Goal: Transaction & Acquisition: Purchase product/service

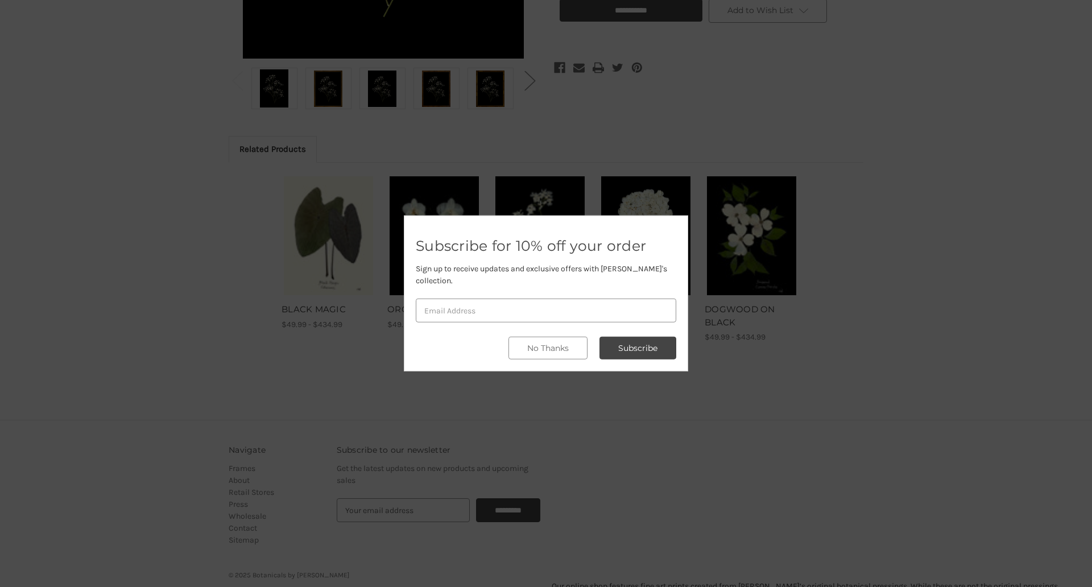
scroll to position [478, 0]
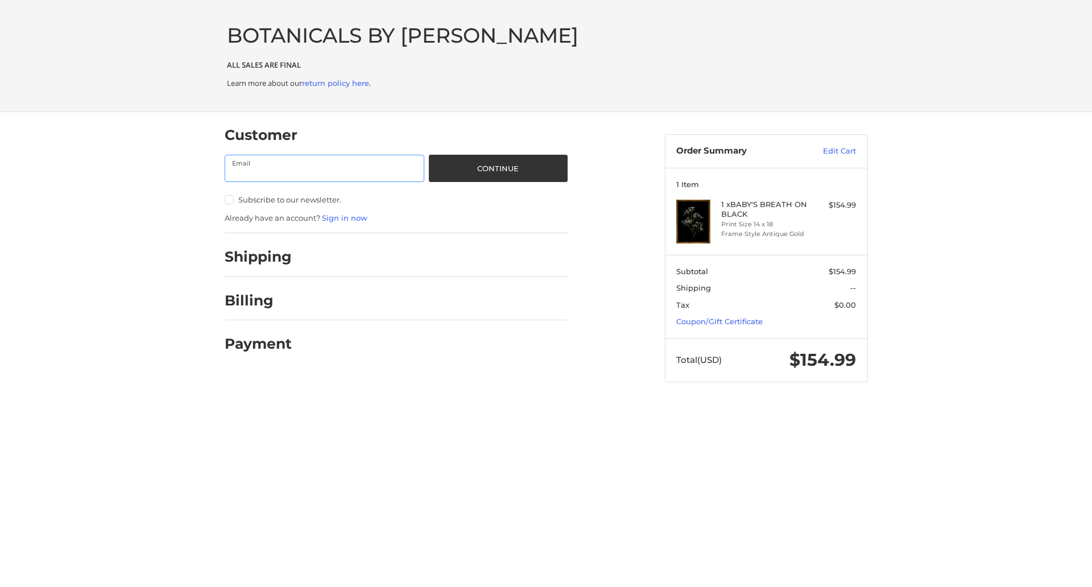
click at [324, 168] on input "Email" at bounding box center [325, 168] width 200 height 27
type input "[EMAIL_ADDRESS][DOMAIN_NAME]"
click at [498, 168] on button "Continue" at bounding box center [498, 168] width 138 height 27
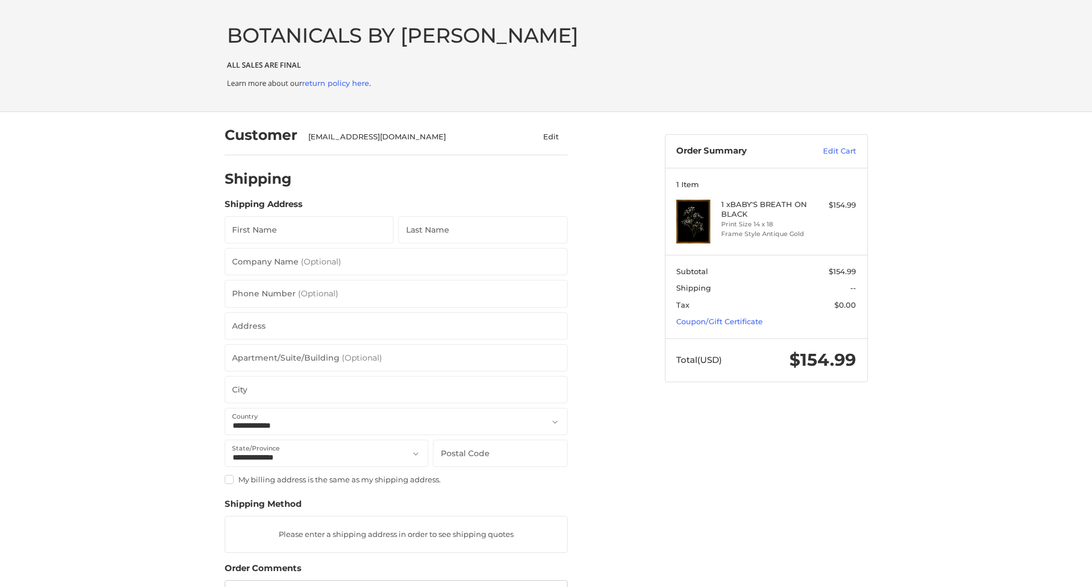
select select "**"
click at [309, 230] on input "First Name" at bounding box center [310, 229] width 170 height 27
type input "reflectiz"
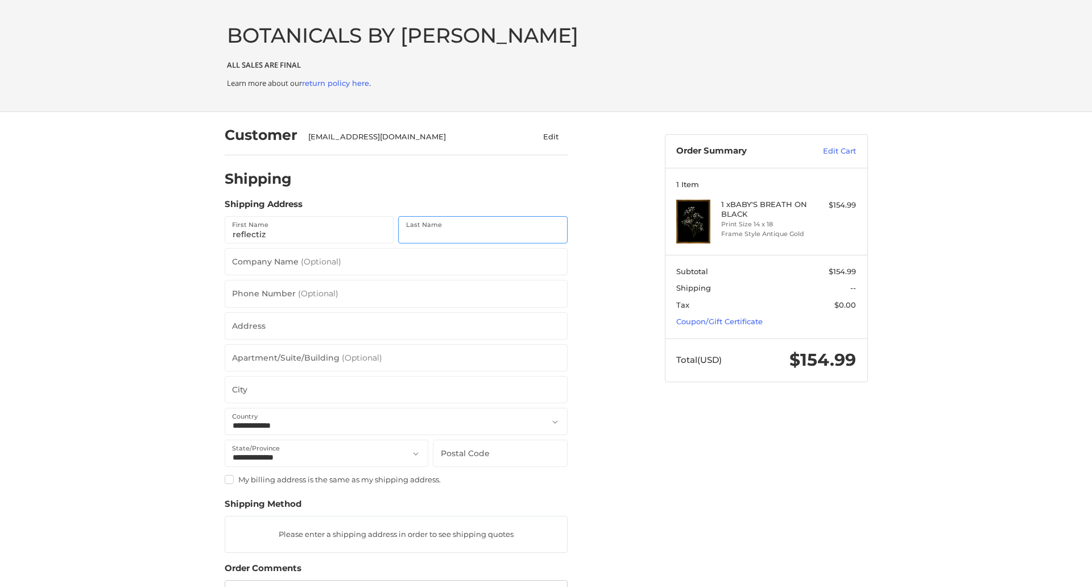
click at [482, 230] on input "Last Name" at bounding box center [483, 229] width 170 height 27
type input "bigcommerce"
click at [500, 453] on input "Postal Code" at bounding box center [500, 453] width 134 height 27
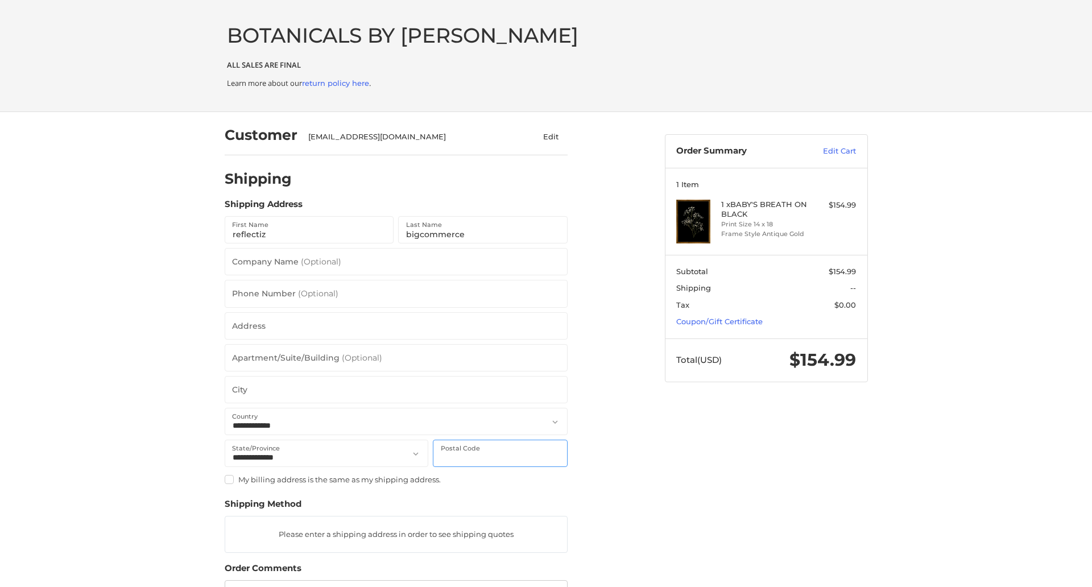
click at [500, 453] on input "Postal Code" at bounding box center [500, 453] width 134 height 27
click at [500, 453] on input "78701" at bounding box center [500, 453] width 134 height 27
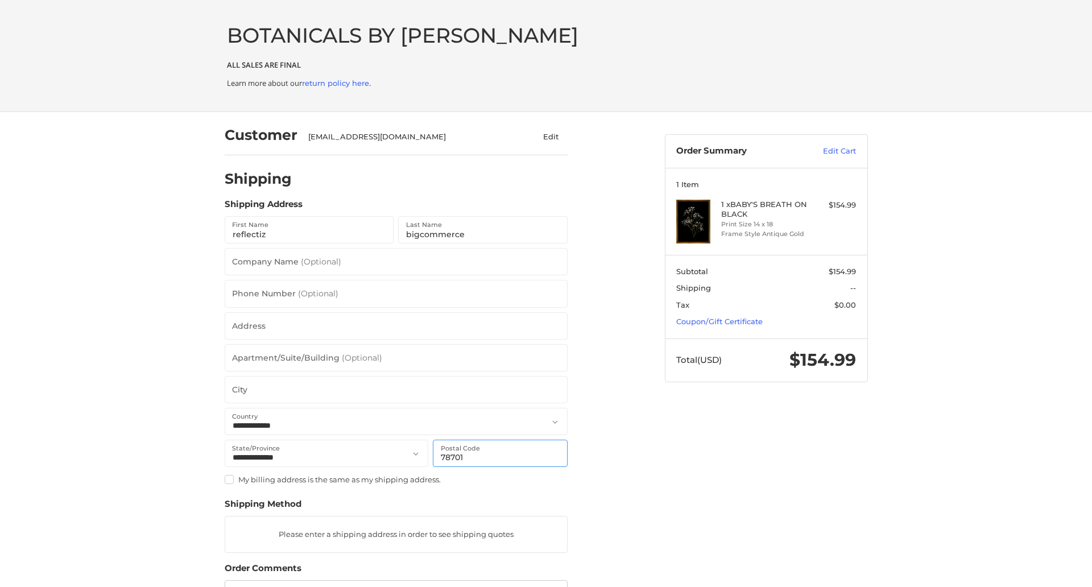
type input "78701"
click at [396, 325] on input "Address" at bounding box center [396, 325] width 343 height 27
type input "[STREET_ADDRESS]"
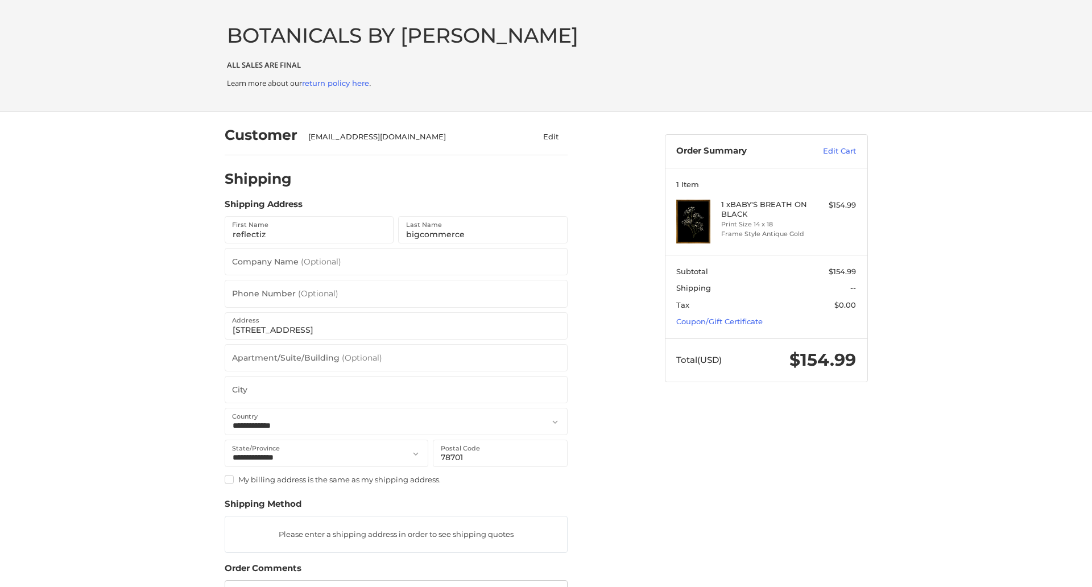
click at [263, 207] on legend "Shipping Address" at bounding box center [264, 207] width 78 height 18
click at [500, 453] on input "78701" at bounding box center [500, 453] width 134 height 27
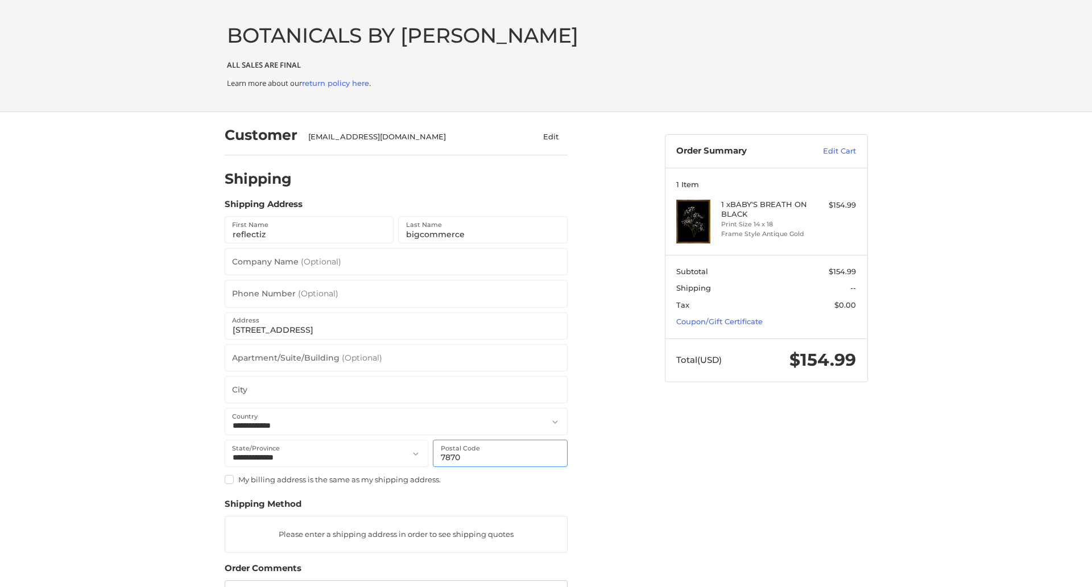
type input "78701"
select select "**"
click at [396, 357] on input "Apartment/Suite/Building (Optional)" at bounding box center [396, 357] width 343 height 27
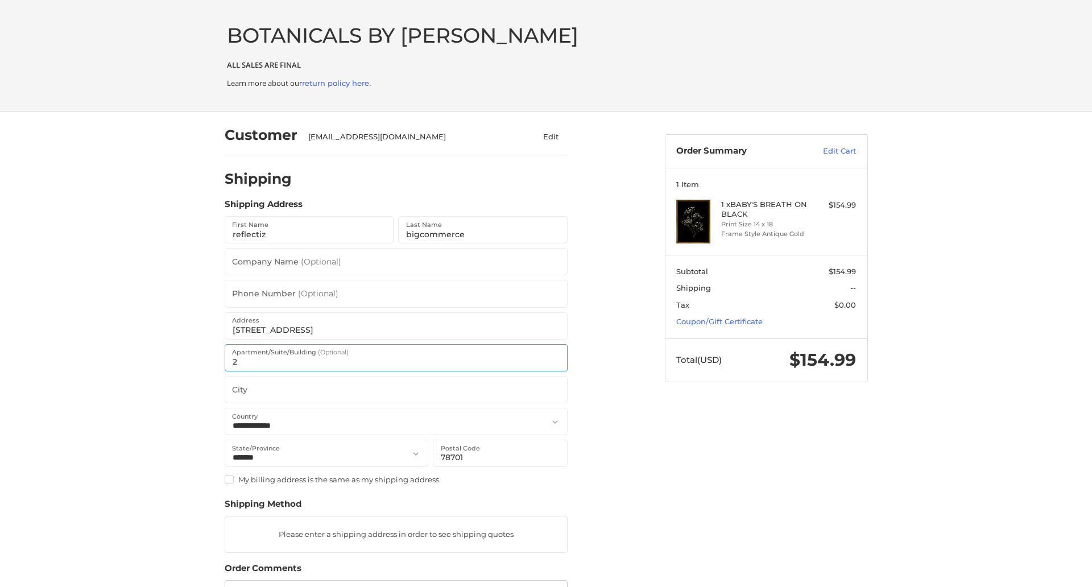
type input "2"
click at [396, 389] on input "City" at bounding box center [396, 389] width 343 height 27
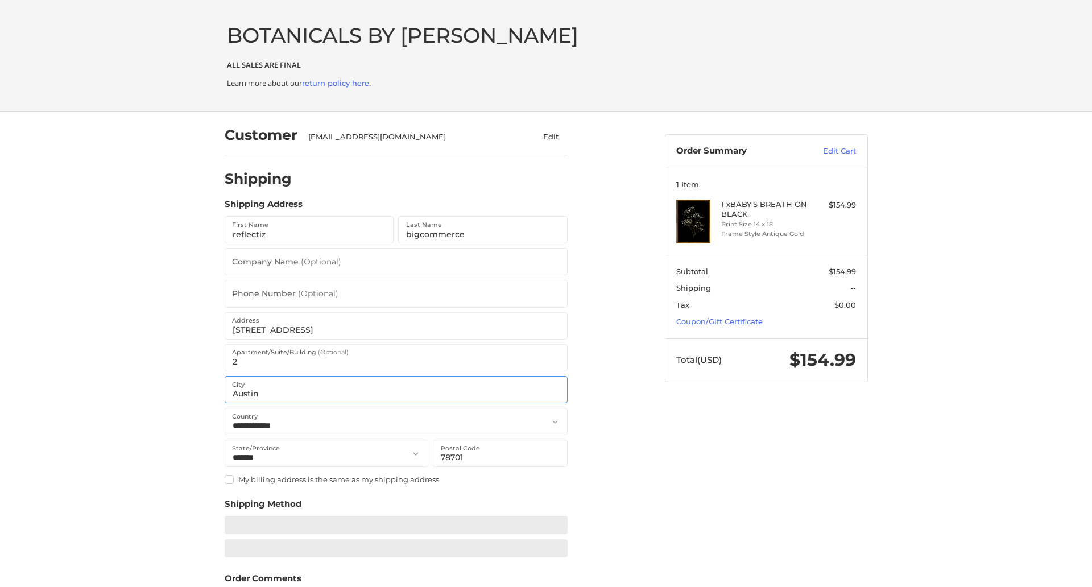
click at [396, 389] on input "Austin" at bounding box center [396, 389] width 343 height 27
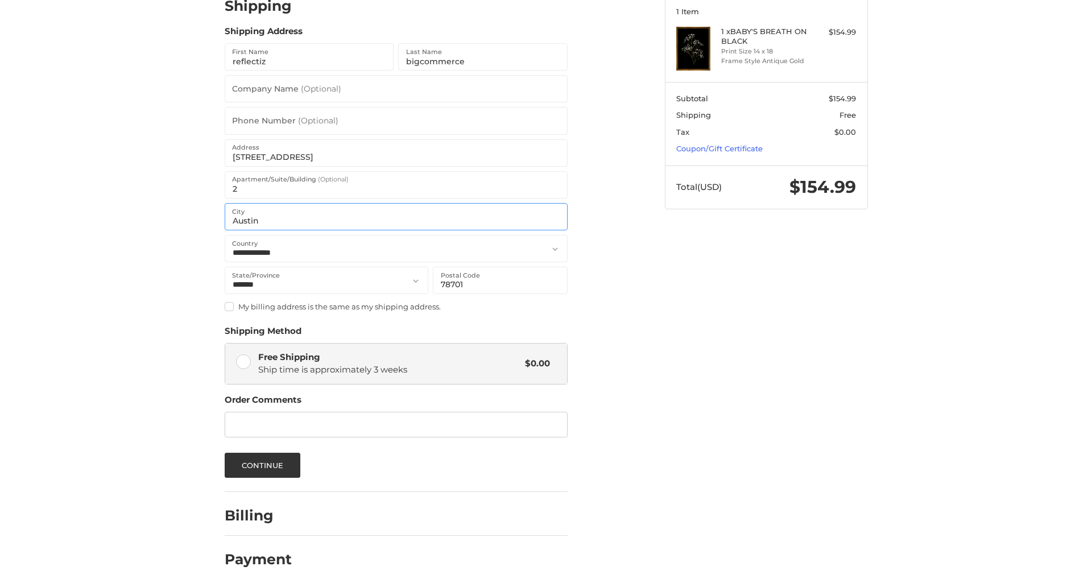
scroll to position [176, 0]
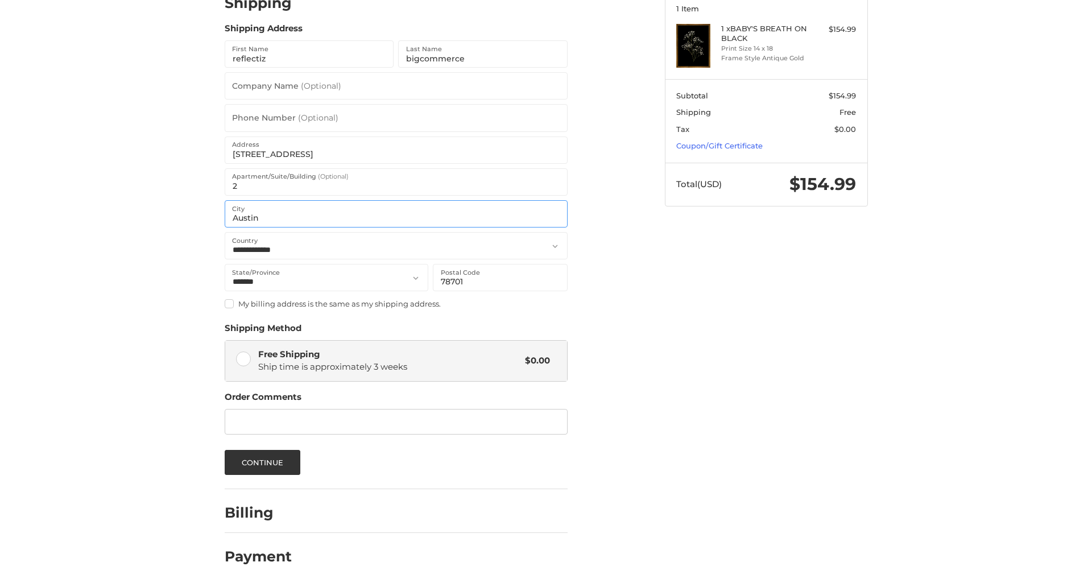
type input "Austin"
click at [396, 118] on input "Phone Number (Optional)" at bounding box center [396, 117] width 343 height 27
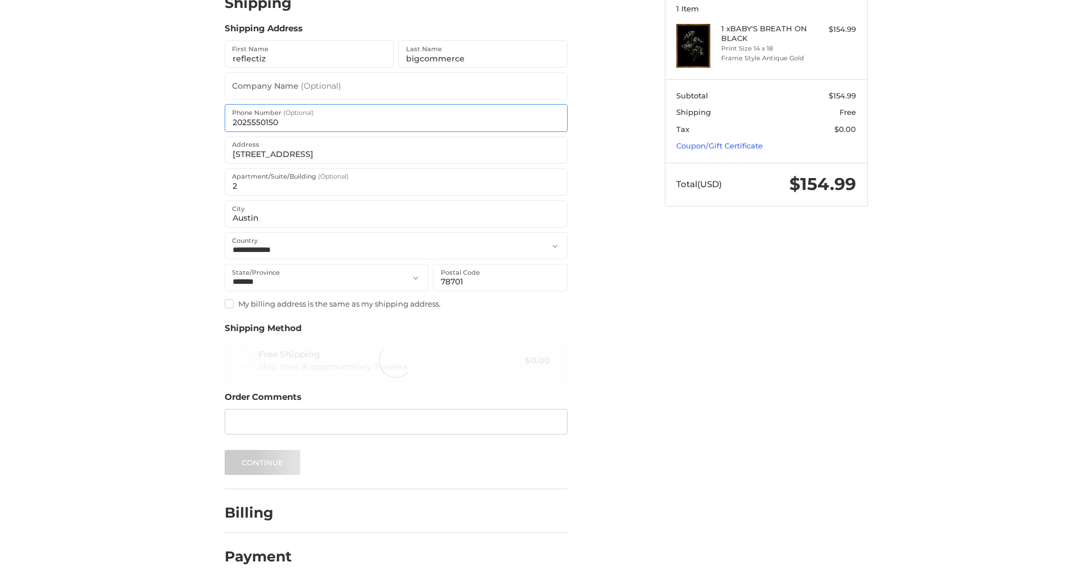
type input "2025550150"
click at [396, 86] on input "Company Name (Optional)" at bounding box center [396, 85] width 343 height 27
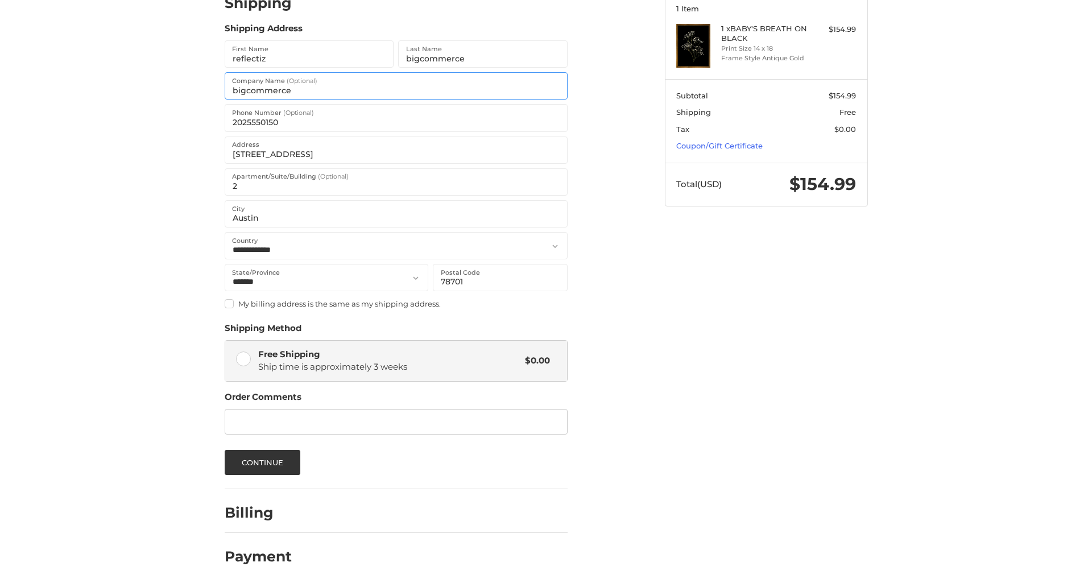
type input "bigcommerce"
click at [396, 361] on span "Ship time is approximately 3 weeks" at bounding box center [332, 366] width 149 height 11
click at [262, 463] on button "Continue" at bounding box center [263, 462] width 76 height 25
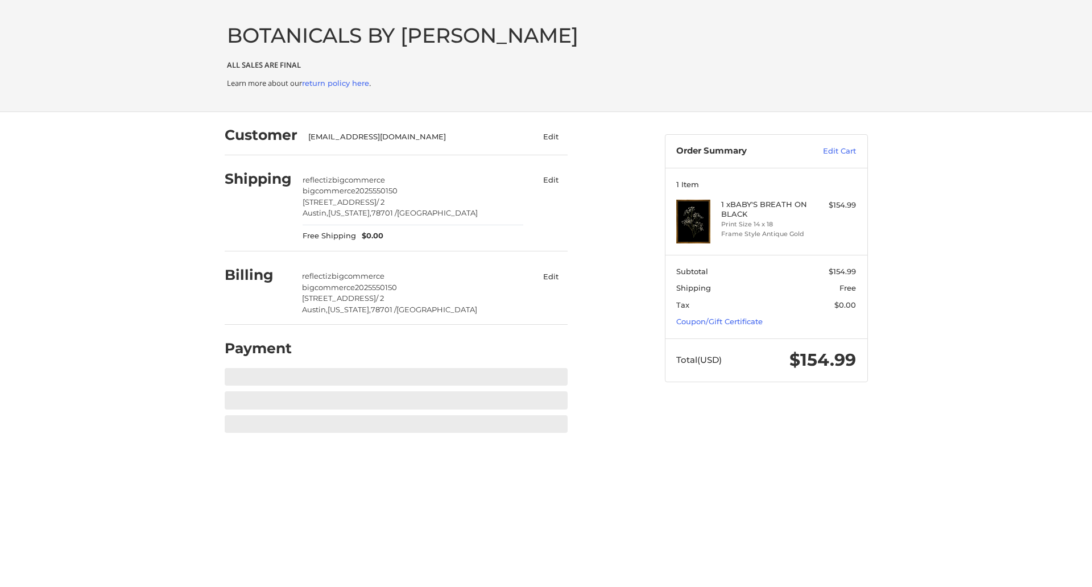
scroll to position [0, 0]
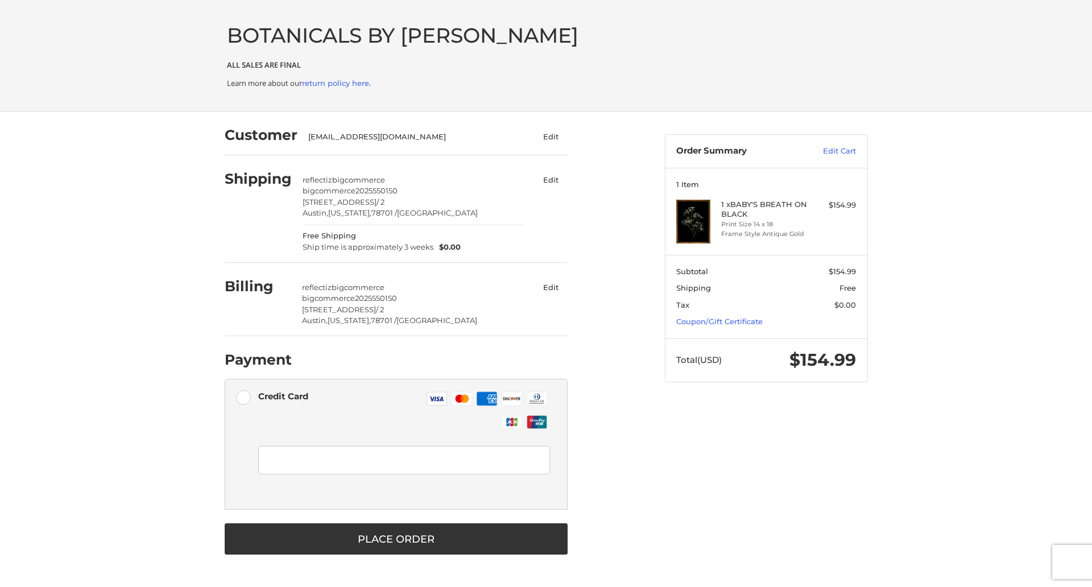
click at [396, 444] on div at bounding box center [404, 475] width 292 height 68
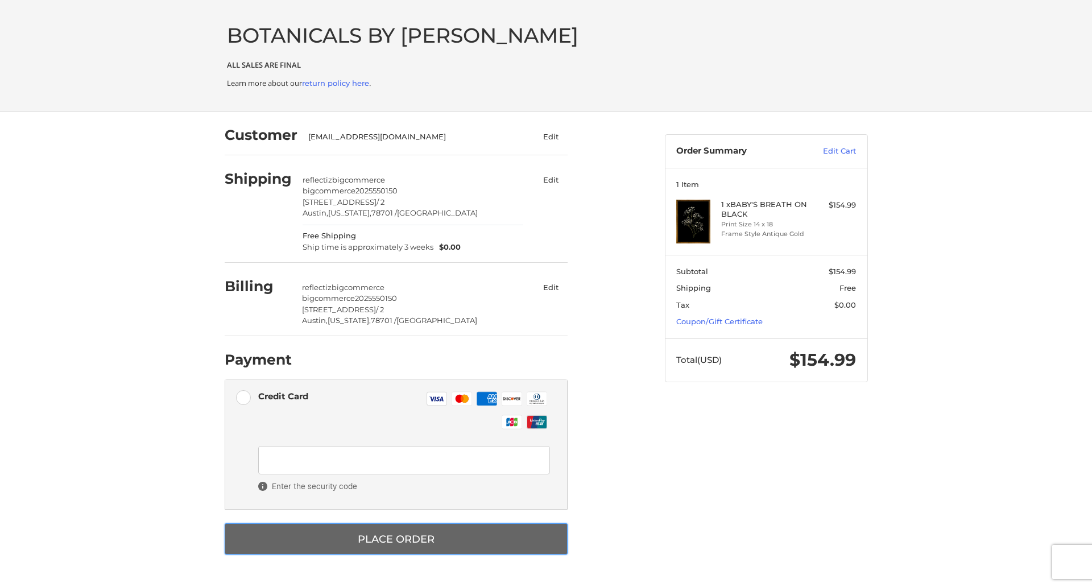
click at [396, 539] on button "Place Order" at bounding box center [396, 538] width 343 height 31
